Goal: Find specific page/section: Find specific page/section

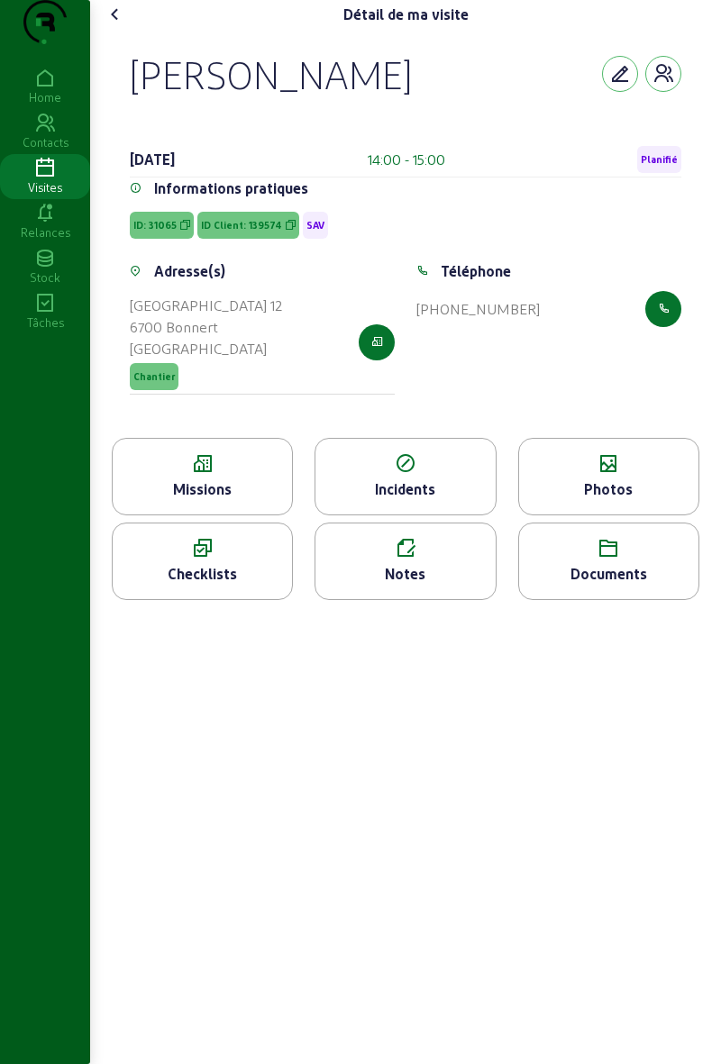
click at [41, 195] on div "Visites" at bounding box center [45, 187] width 90 height 16
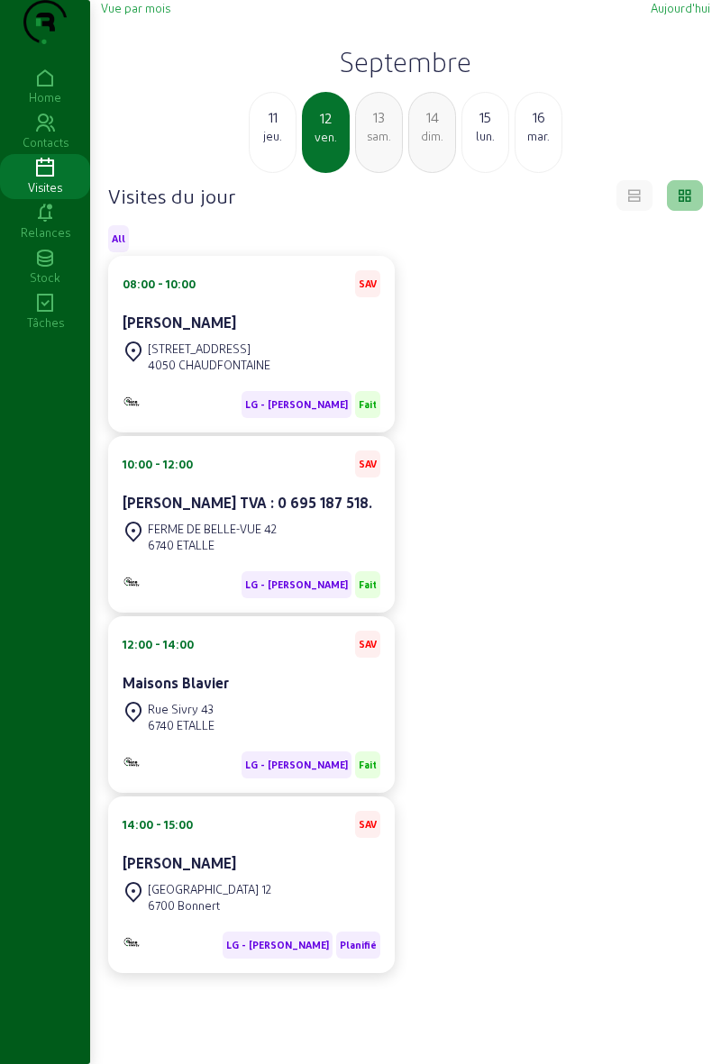
click at [476, 144] on div "lun." at bounding box center [485, 136] width 46 height 16
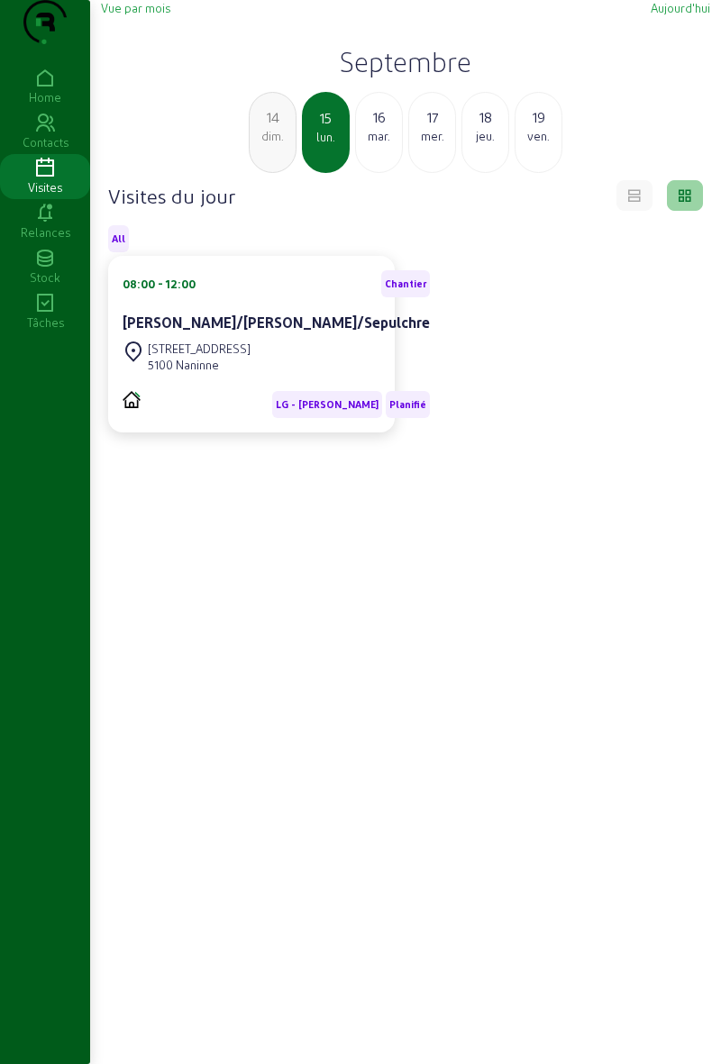
click at [205, 331] on cam-card-title "[PERSON_NAME]/[PERSON_NAME]/Sepulchre" at bounding box center [276, 321] width 307 height 17
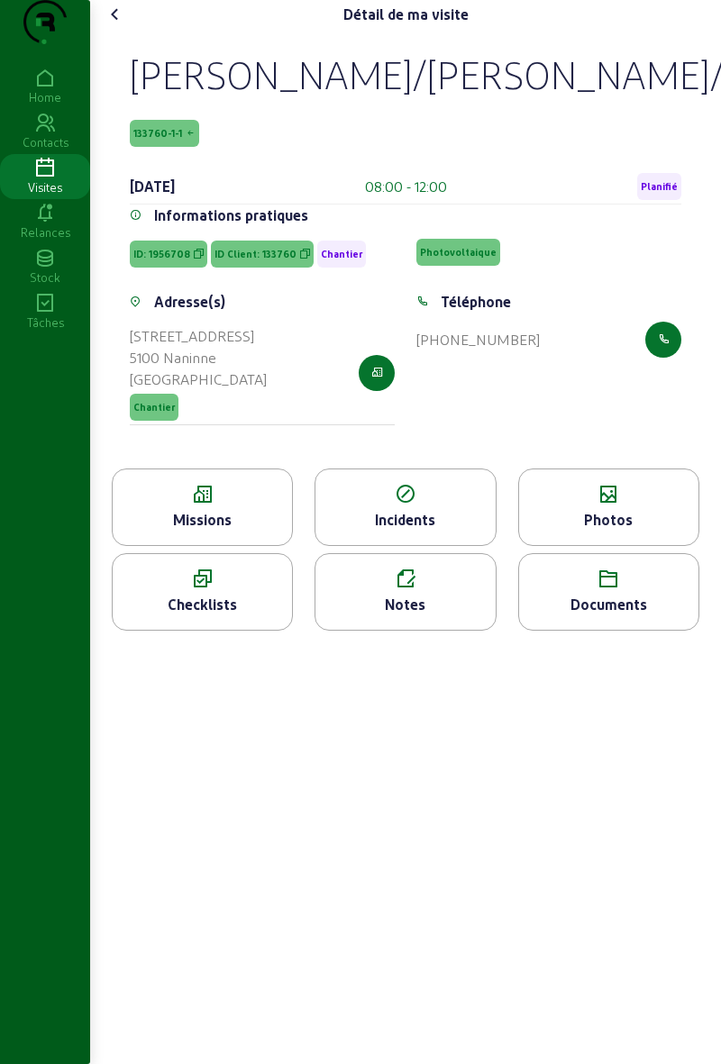
click at [590, 531] on div "Photos" at bounding box center [608, 520] width 179 height 22
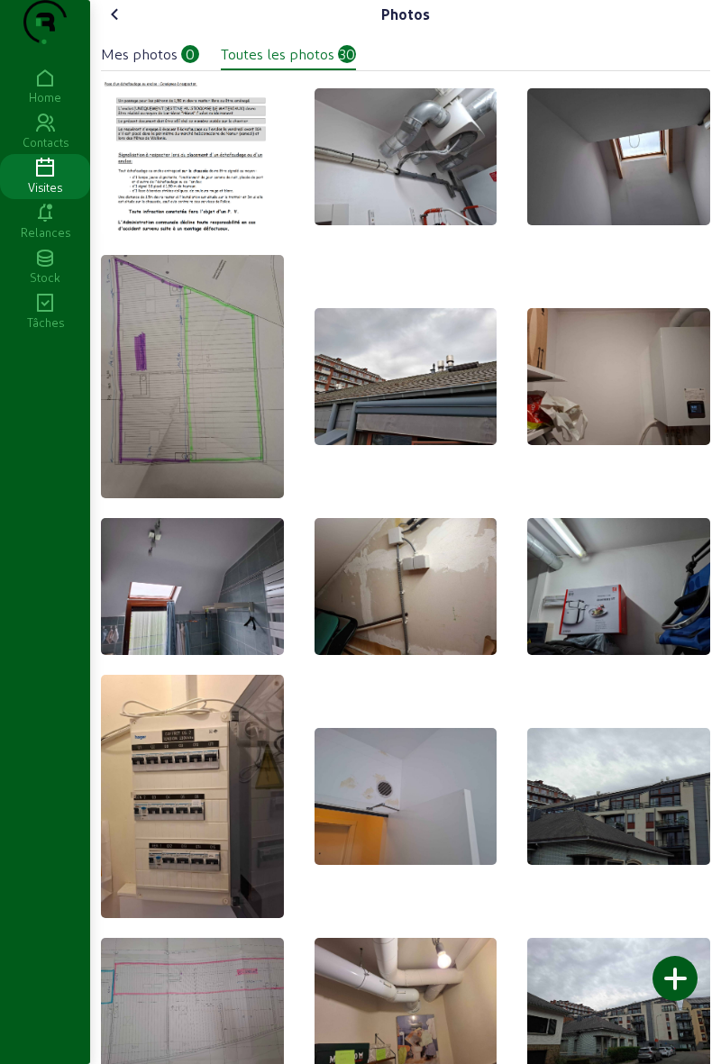
click at [116, 25] on icon at bounding box center [115, 15] width 22 height 22
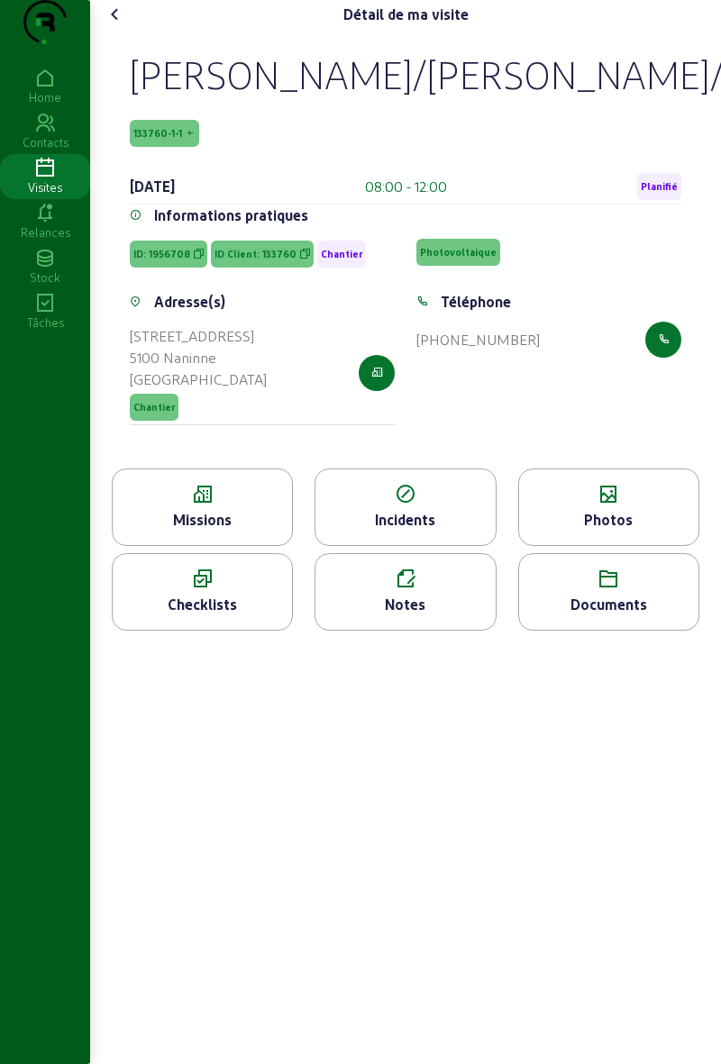
click at [223, 531] on div "Missions" at bounding box center [202, 520] width 179 height 22
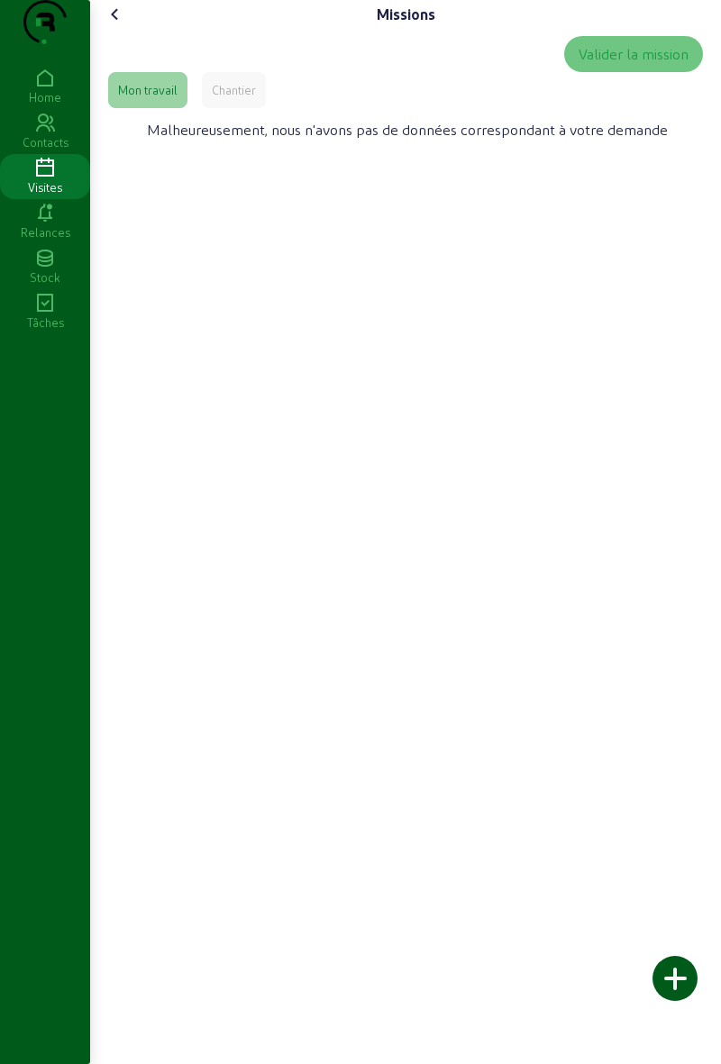
click at [223, 108] on div "Chantier" at bounding box center [234, 90] width 64 height 36
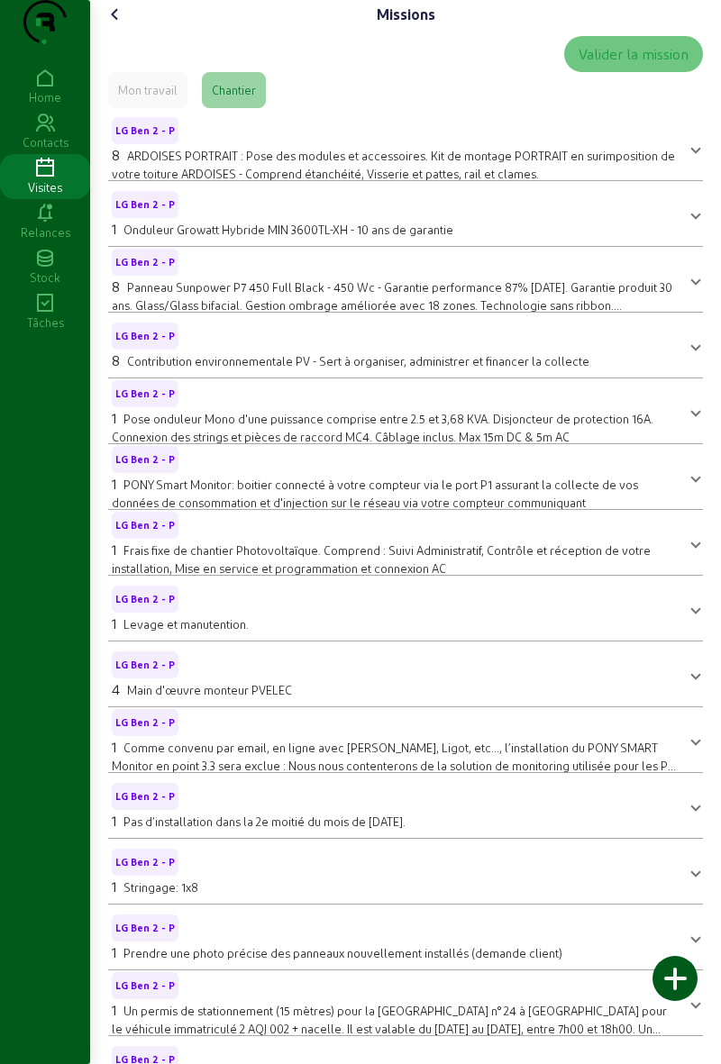
click at [246, 98] on div "Chantier" at bounding box center [234, 90] width 44 height 16
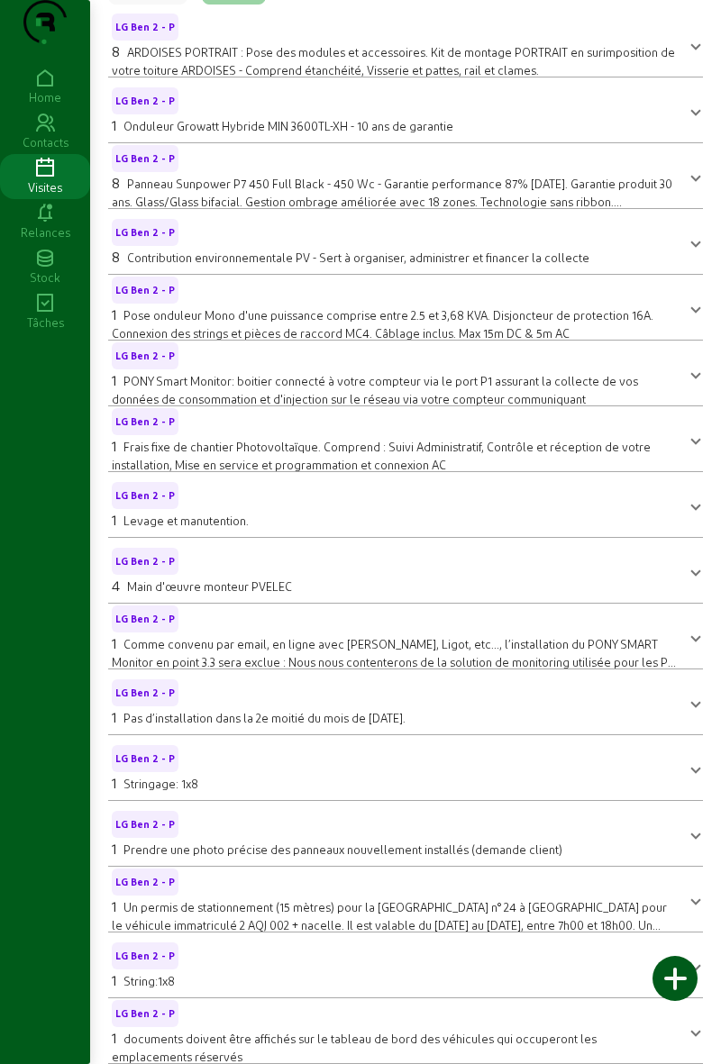
scroll to position [149, 0]
